Goal: Find contact information: Find contact information

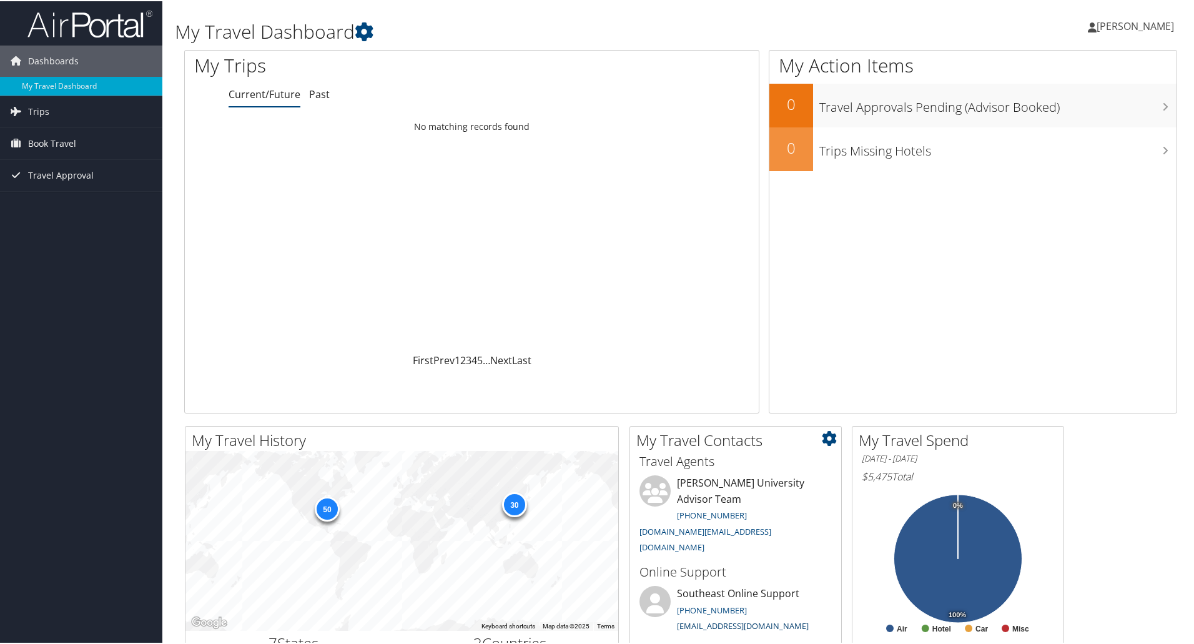
click at [730, 619] on link "[EMAIL_ADDRESS][DOMAIN_NAME]" at bounding box center [743, 624] width 132 height 11
